Goal: Task Accomplishment & Management: Manage account settings

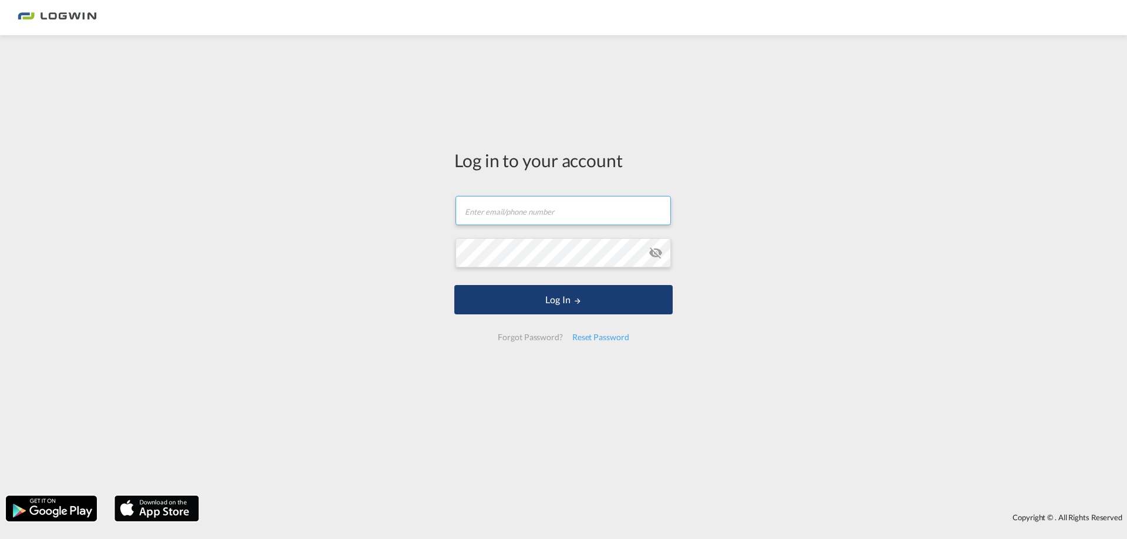
type input "[EMAIL_ADDRESS][DOMAIN_NAME]"
click at [559, 299] on button "Log In" at bounding box center [563, 299] width 218 height 29
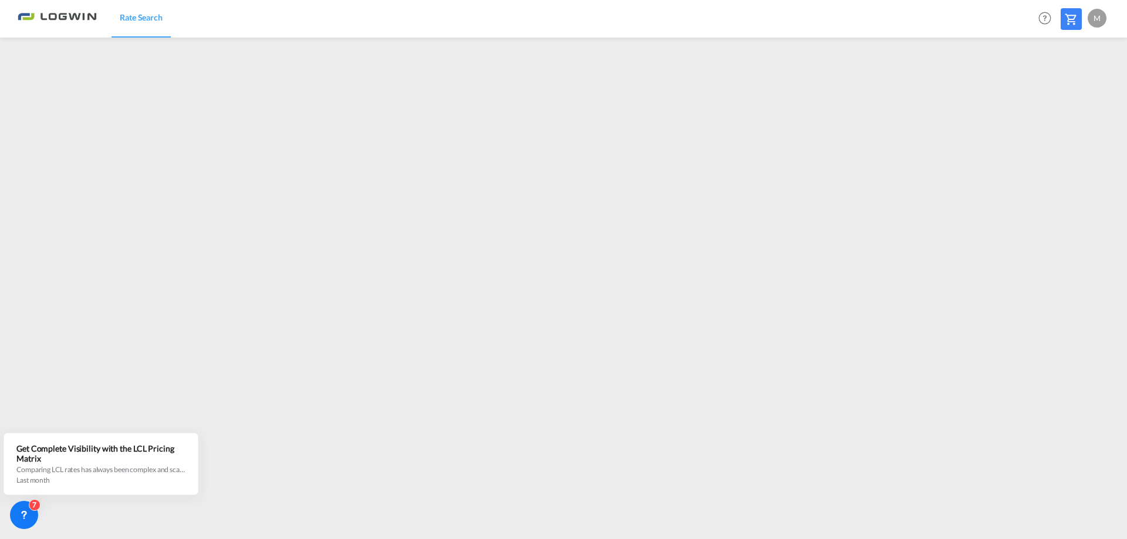
click at [1100, 10] on div "M" at bounding box center [1097, 18] width 19 height 19
click at [1072, 88] on button "Logout" at bounding box center [1083, 89] width 76 height 23
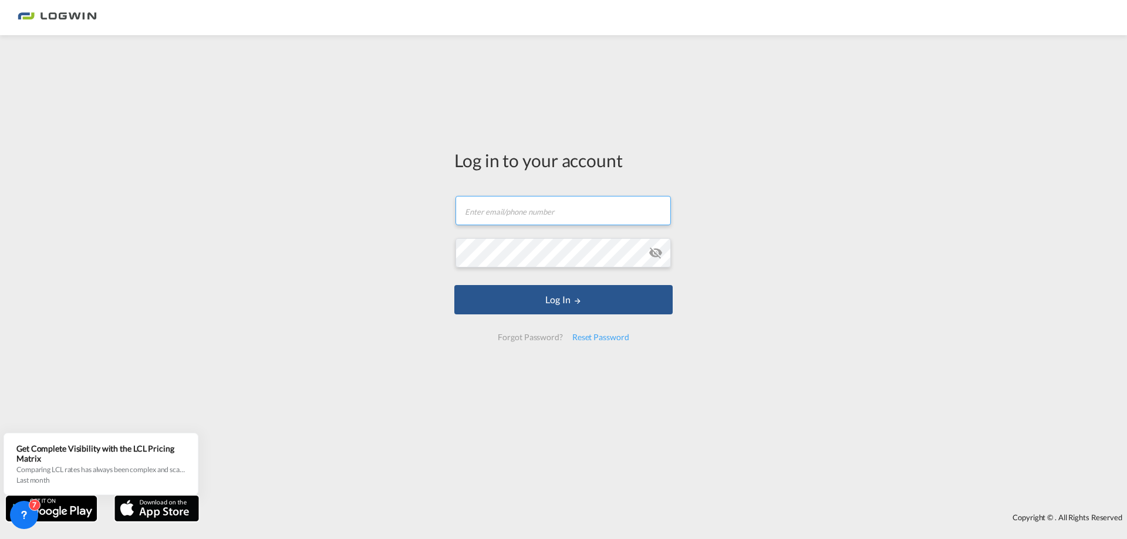
type input "[EMAIL_ADDRESS][DOMAIN_NAME]"
